Goal: Share content: Share content

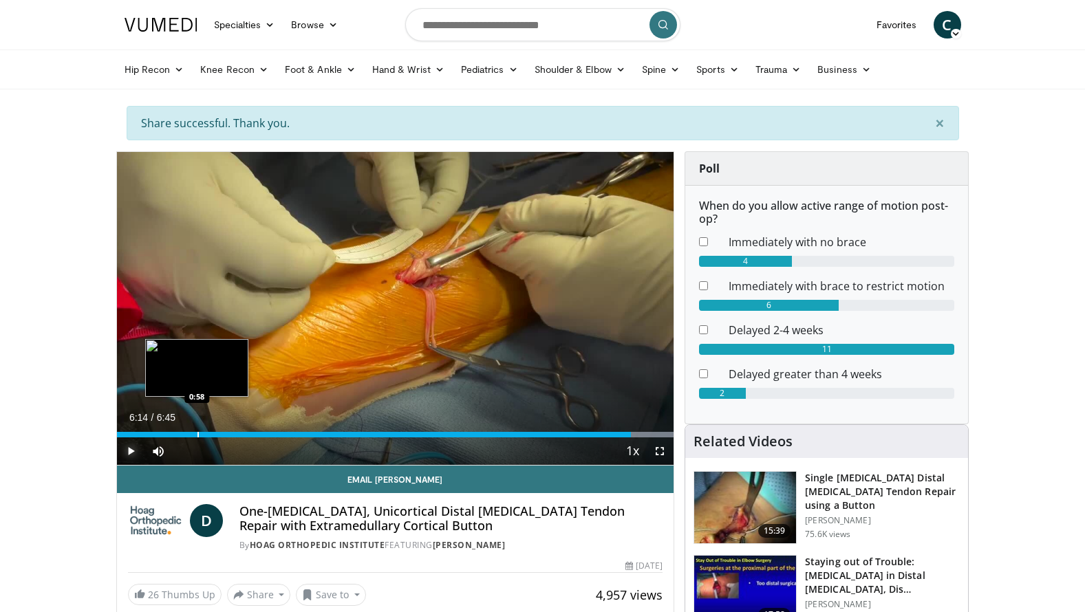
click at [197, 436] on div "Progress Bar" at bounding box center [197, 435] width 1 height 6
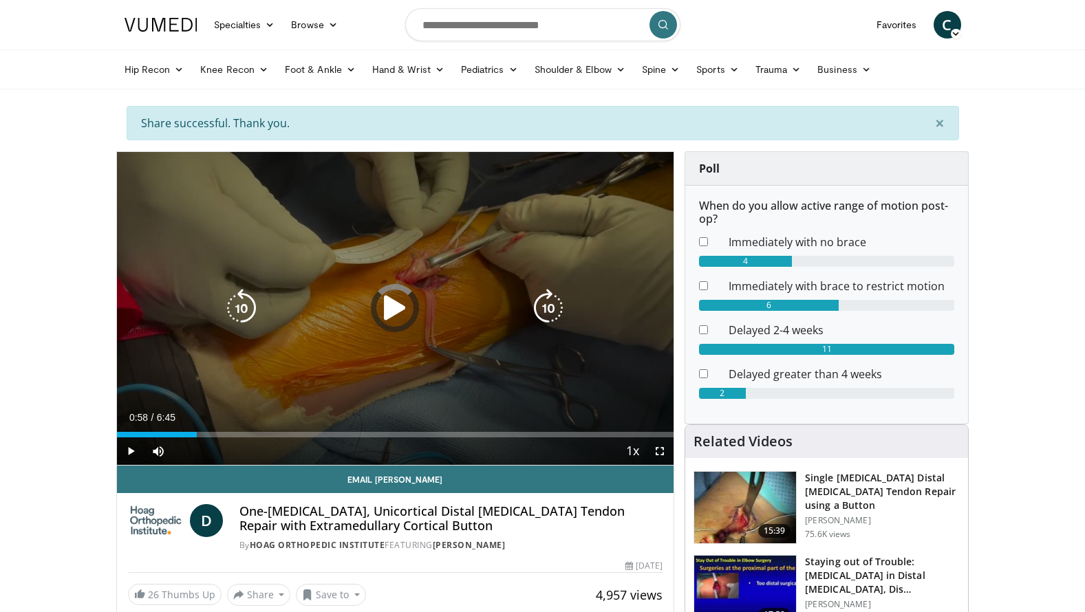
click at [393, 311] on icon "Video Player" at bounding box center [395, 308] width 39 height 39
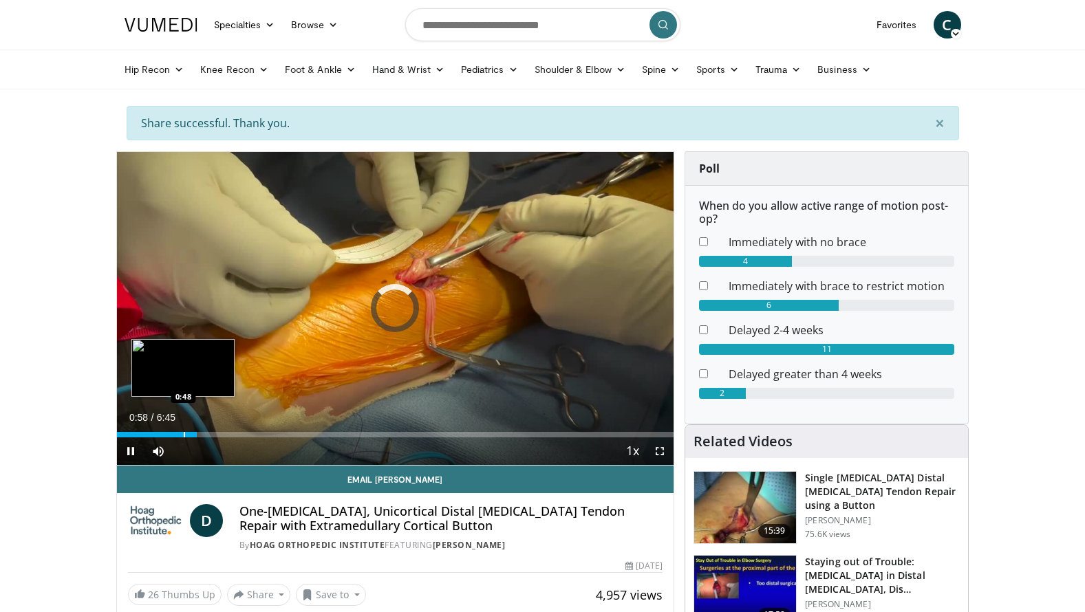
click at [184, 434] on div "Progress Bar" at bounding box center [184, 435] width 1 height 6
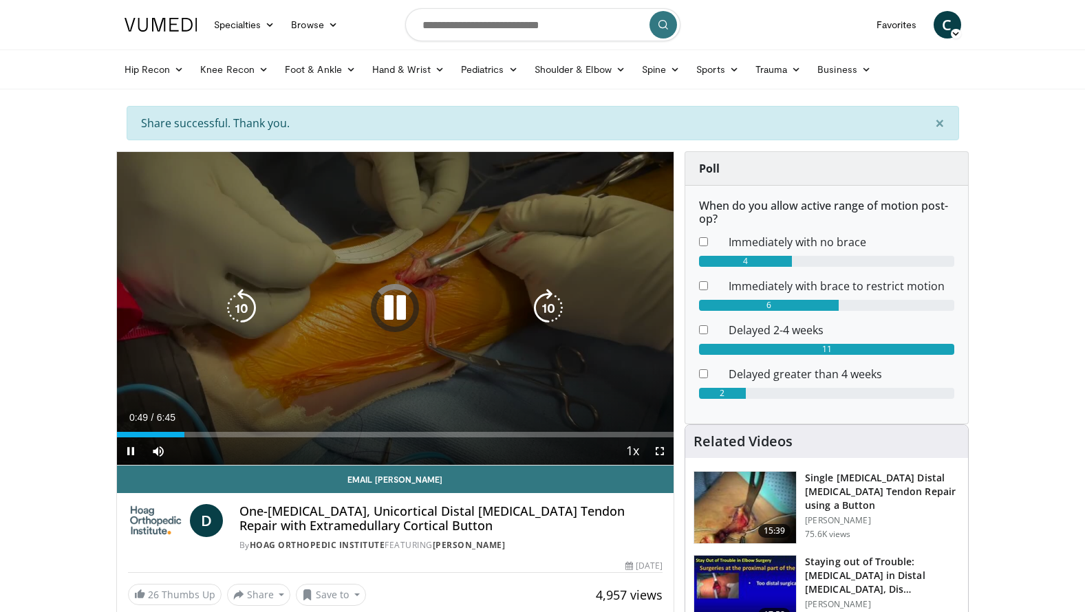
click at [399, 309] on icon "Video Player" at bounding box center [395, 308] width 39 height 39
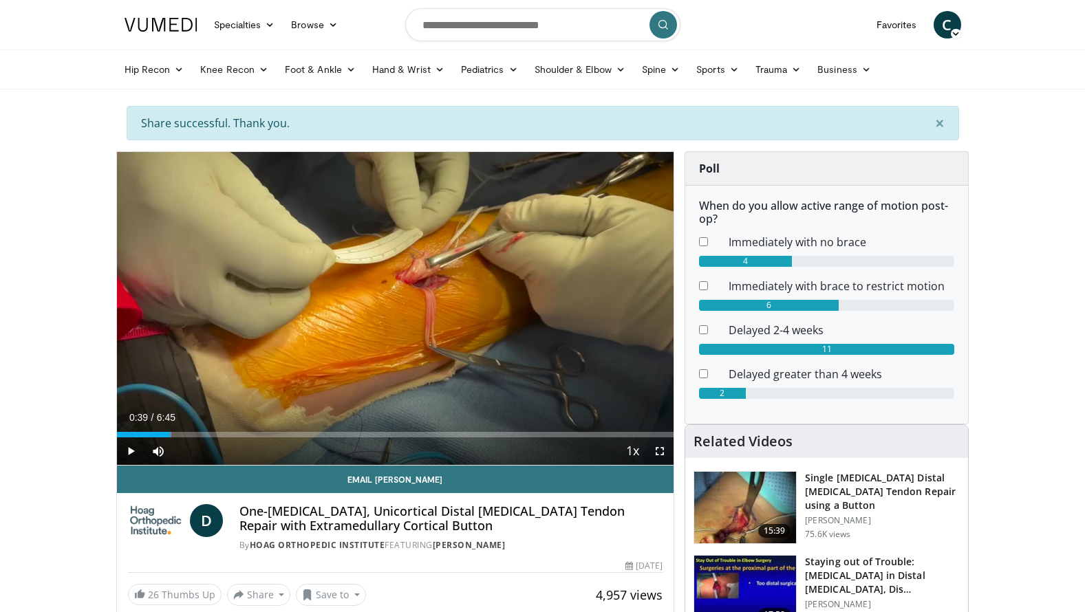
click at [170, 436] on div "Loaded : 9.87% 0:39 0:39" at bounding box center [395, 435] width 557 height 6
click at [129, 452] on span "Video Player" at bounding box center [131, 451] width 28 height 28
click at [133, 452] on span "Video Player" at bounding box center [131, 451] width 28 height 28
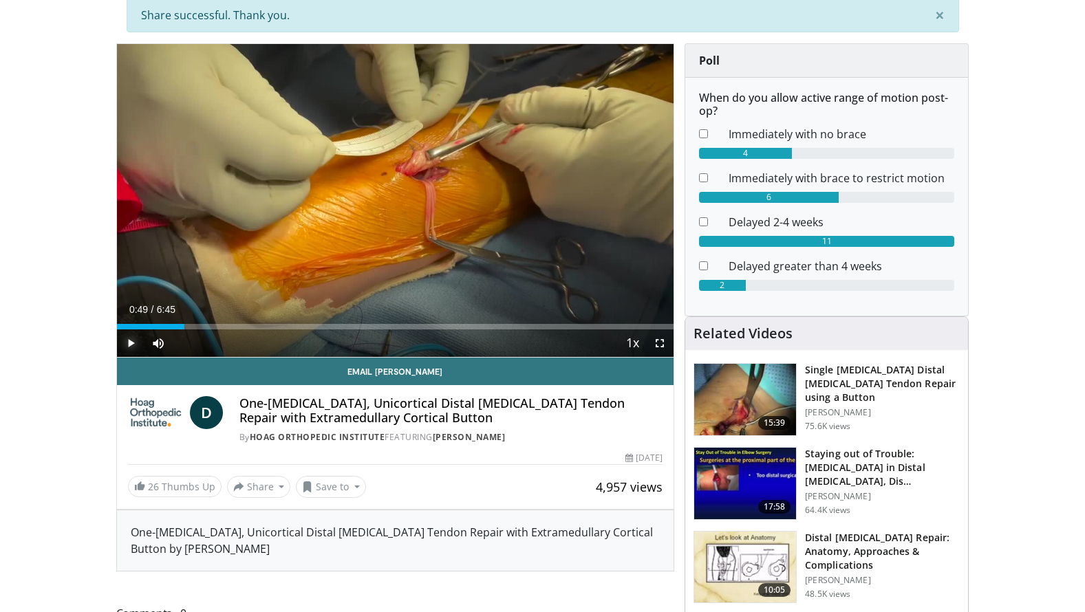
scroll to position [113, 0]
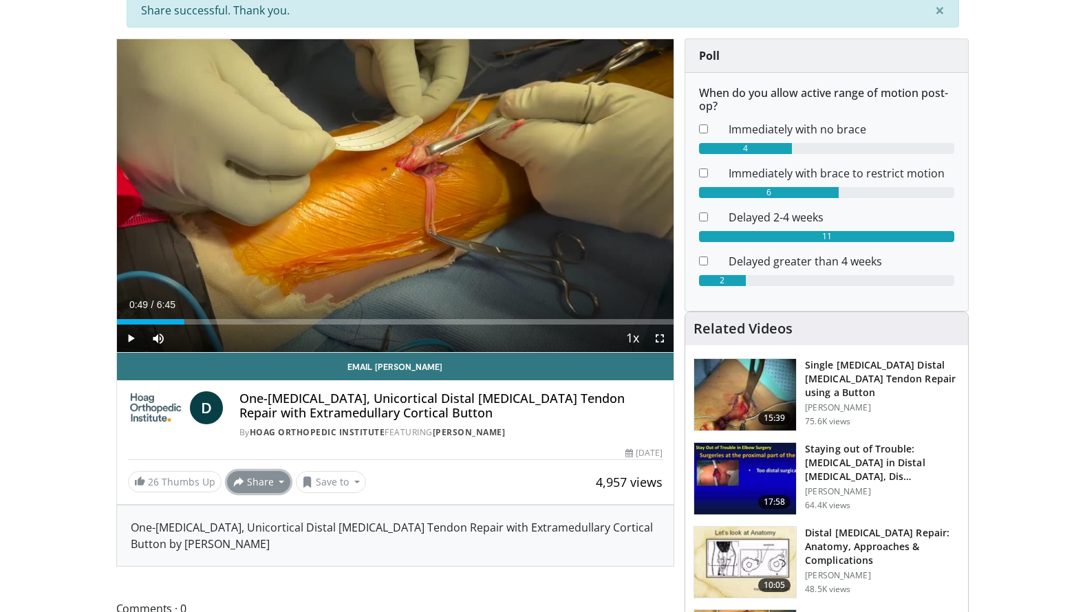
click at [266, 478] on button "Share" at bounding box center [259, 482] width 64 height 22
click at [260, 515] on span "E-mail" at bounding box center [257, 512] width 39 height 15
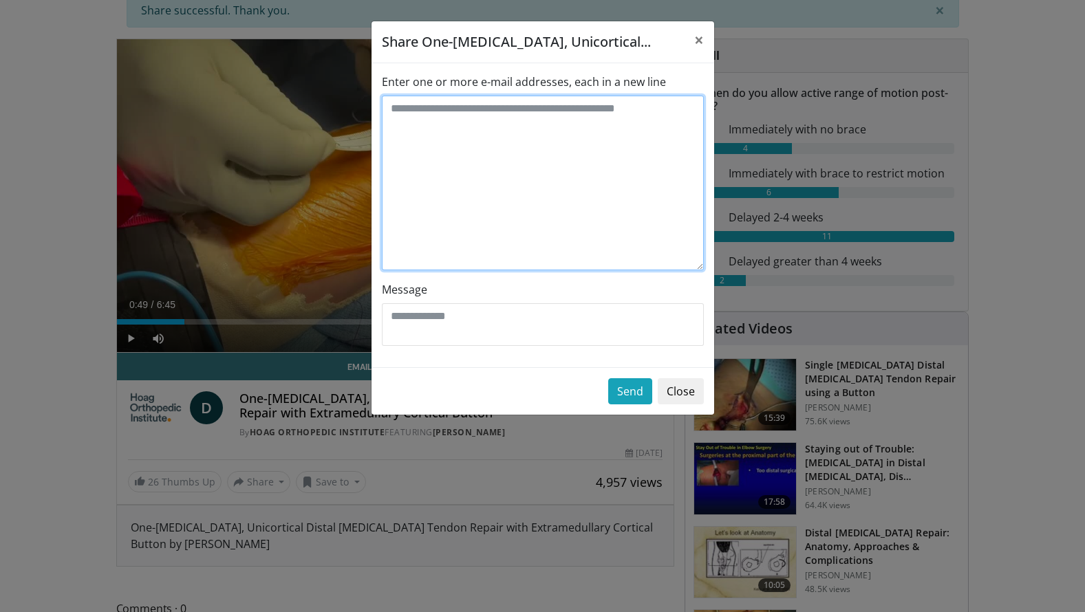
click at [480, 138] on textarea "Enter one or more e-mail addresses, each in a new line" at bounding box center [543, 183] width 322 height 175
type textarea "**********"
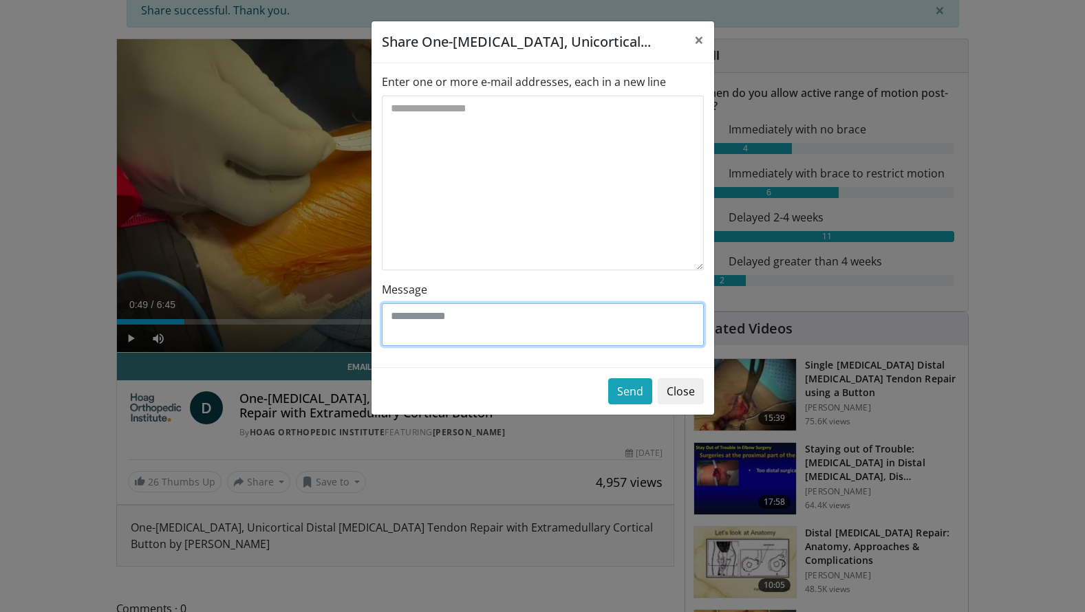
click at [476, 333] on textarea "Message" at bounding box center [543, 324] width 322 height 43
type textarea "******"
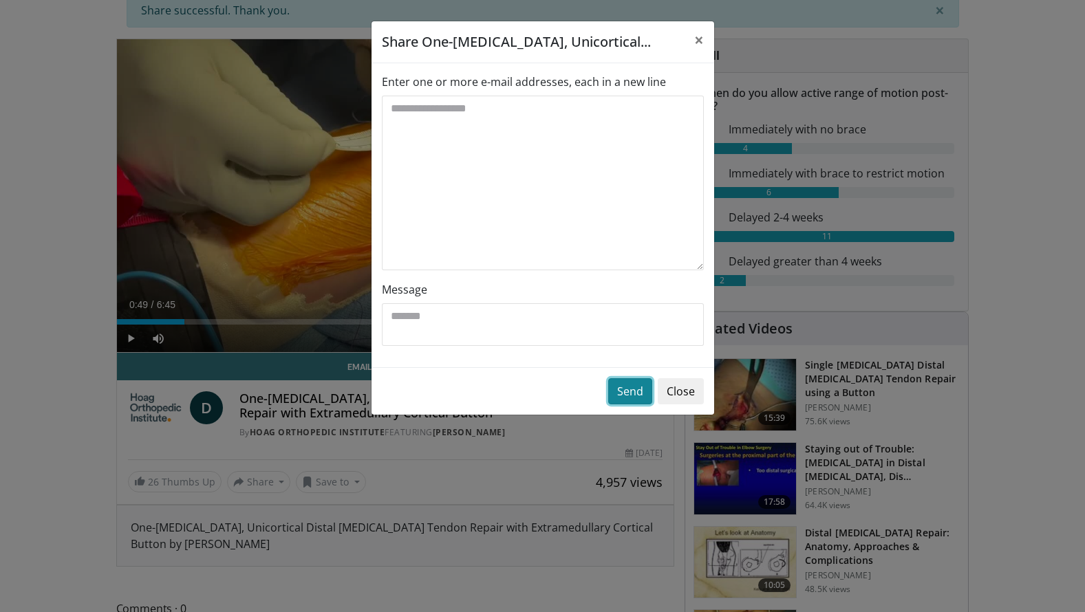
click at [629, 399] on button "Send" at bounding box center [630, 391] width 44 height 26
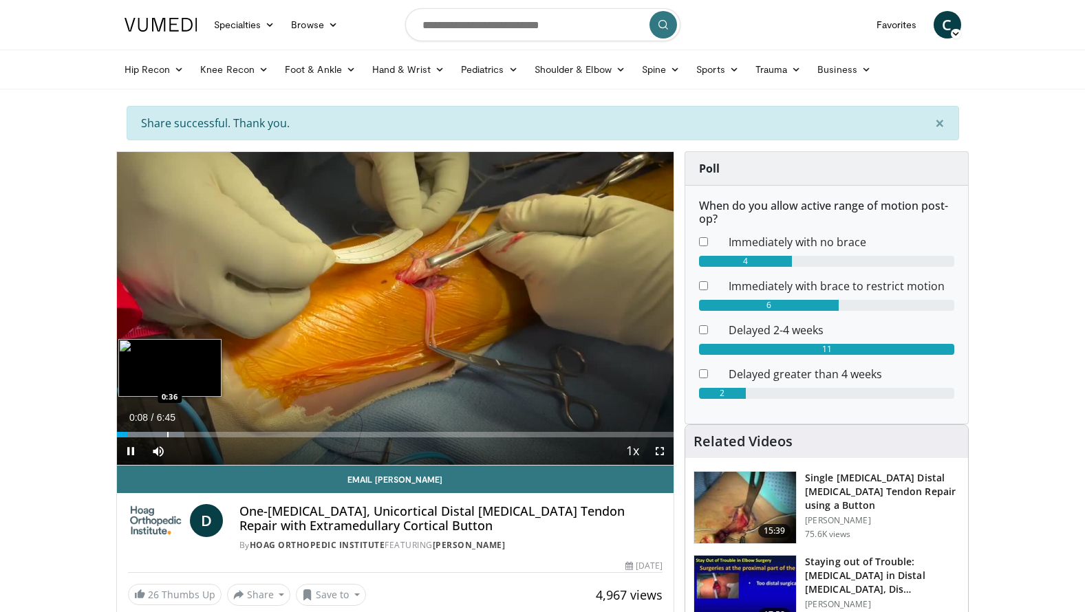
click at [167, 434] on div "Progress Bar" at bounding box center [167, 435] width 1 height 6
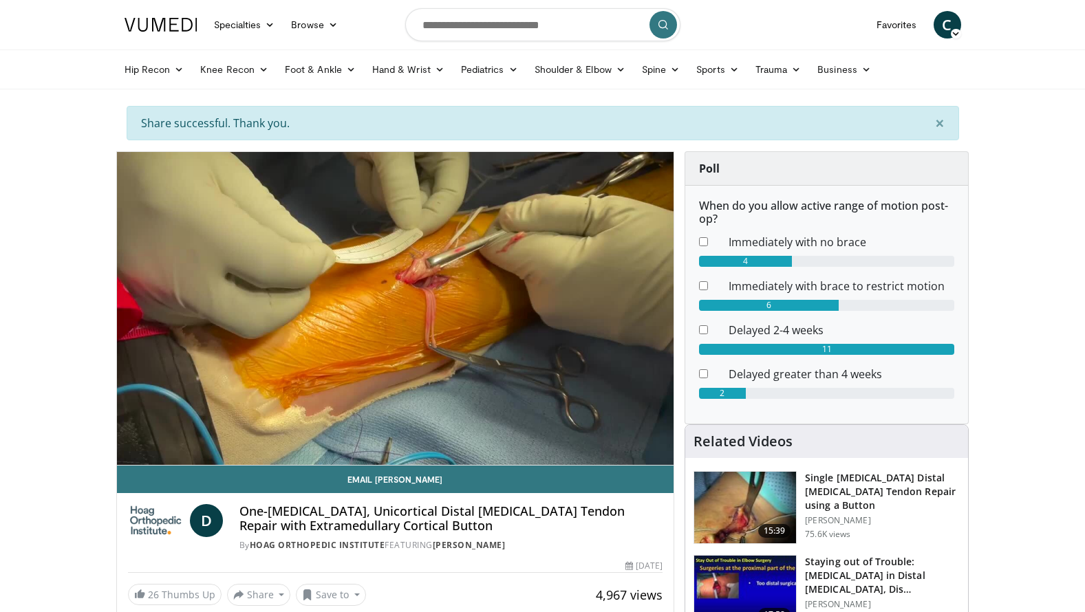
click at [130, 449] on video-js "**********" at bounding box center [395, 309] width 557 height 314
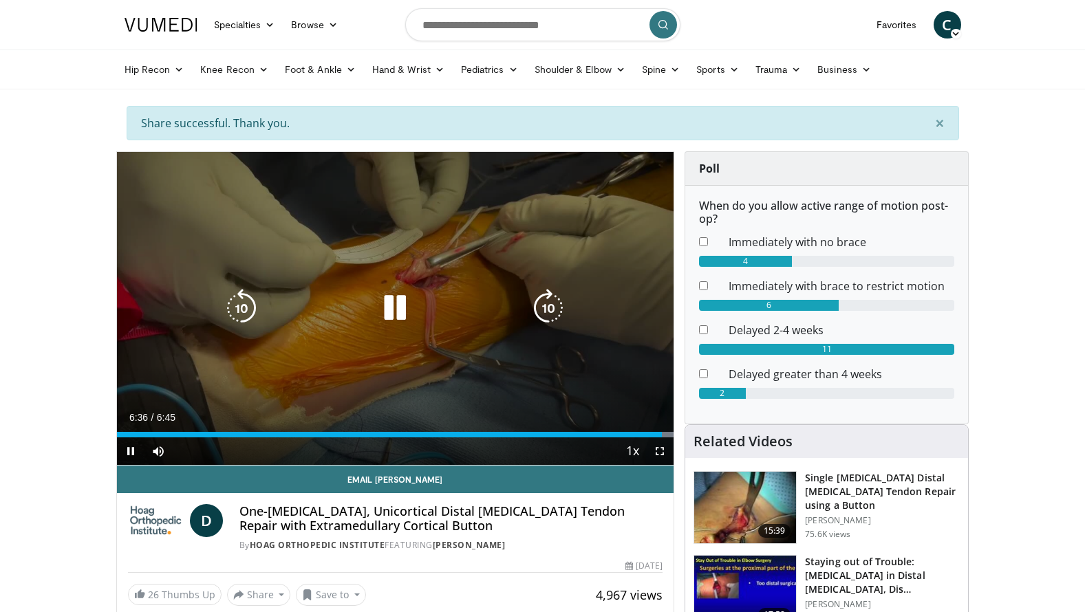
click at [396, 312] on icon "Video Player" at bounding box center [395, 308] width 39 height 39
